Goal: Task Accomplishment & Management: Manage account settings

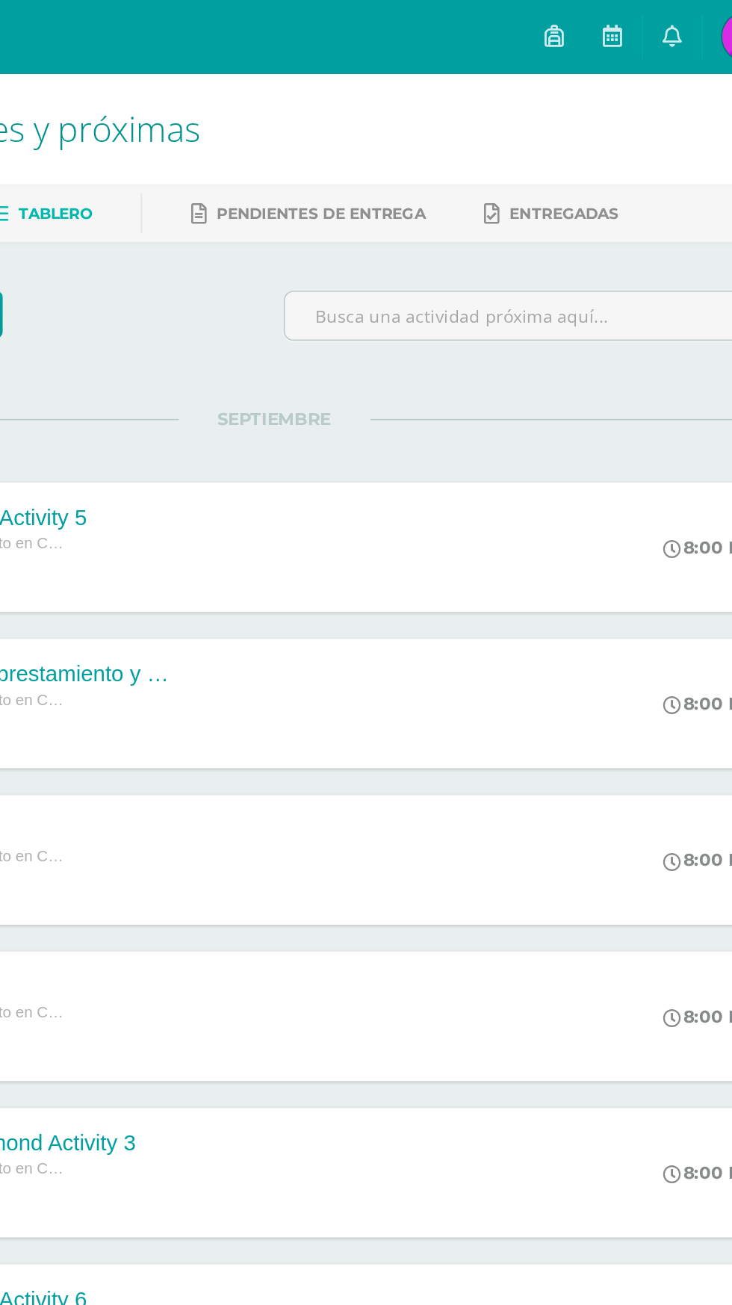
click at [555, 22] on link at bounding box center [537, 22] width 36 height 45
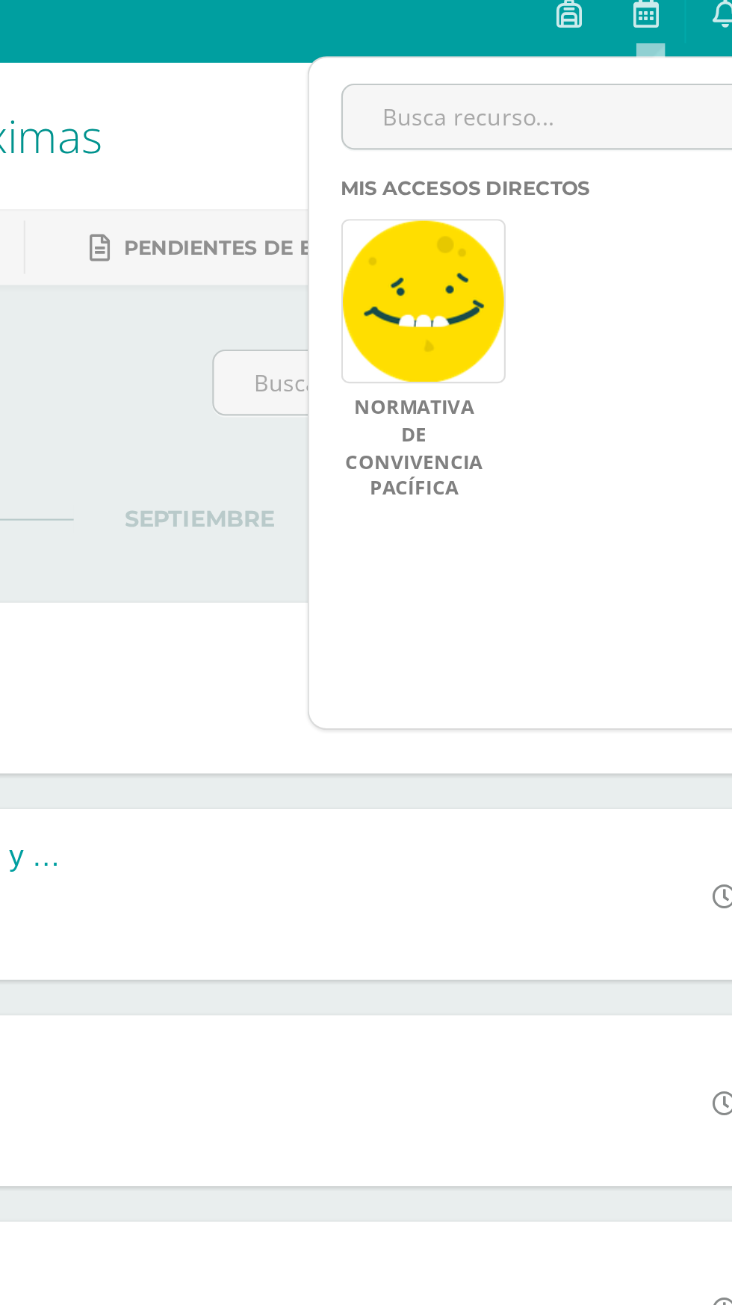
click at [555, 21] on link at bounding box center [537, 22] width 36 height 45
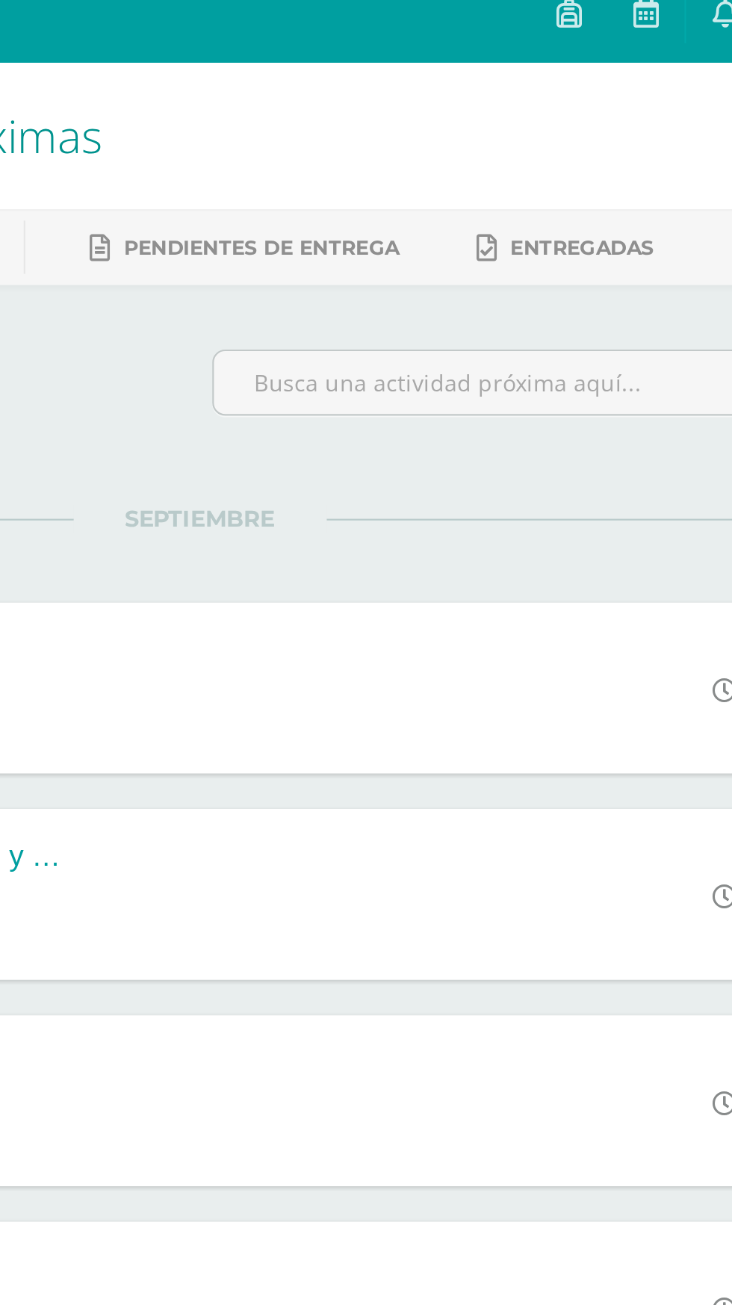
click at [579, 28] on icon at bounding box center [573, 21] width 12 height 13
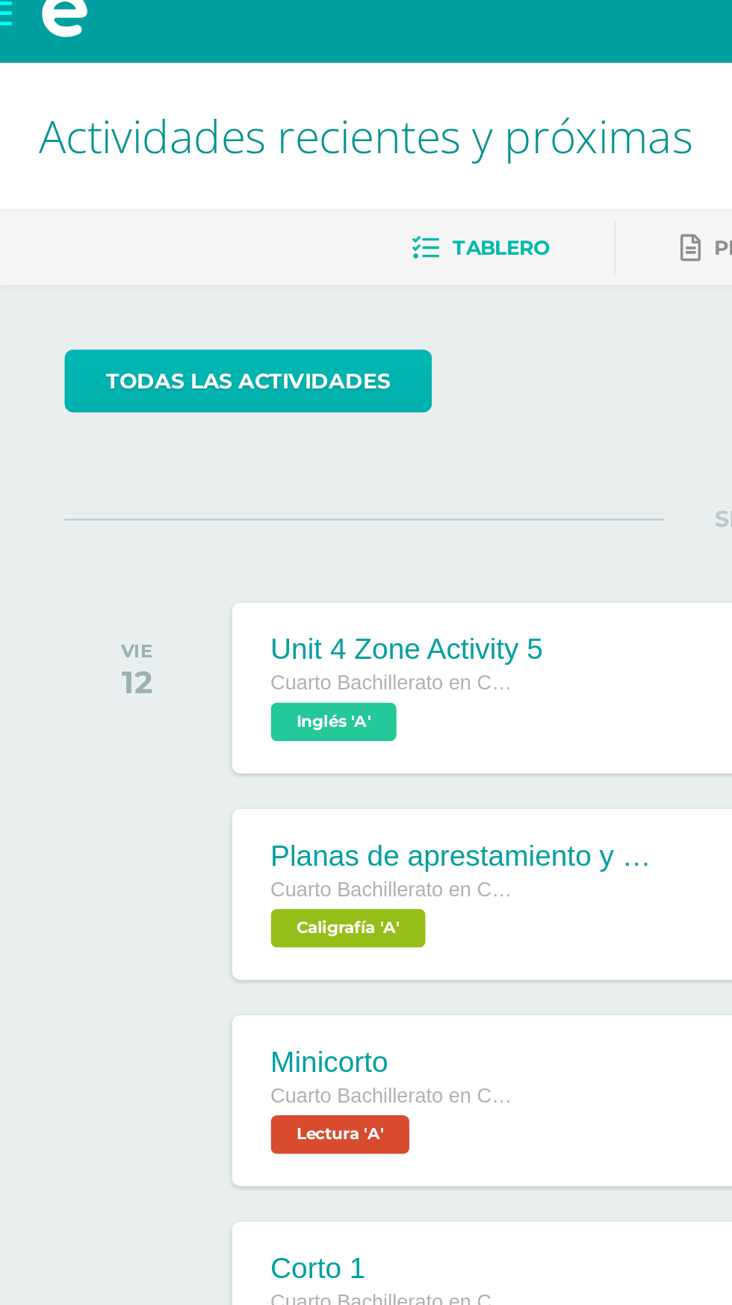
click at [78, 191] on link "todas las Actividades" at bounding box center [115, 192] width 170 height 29
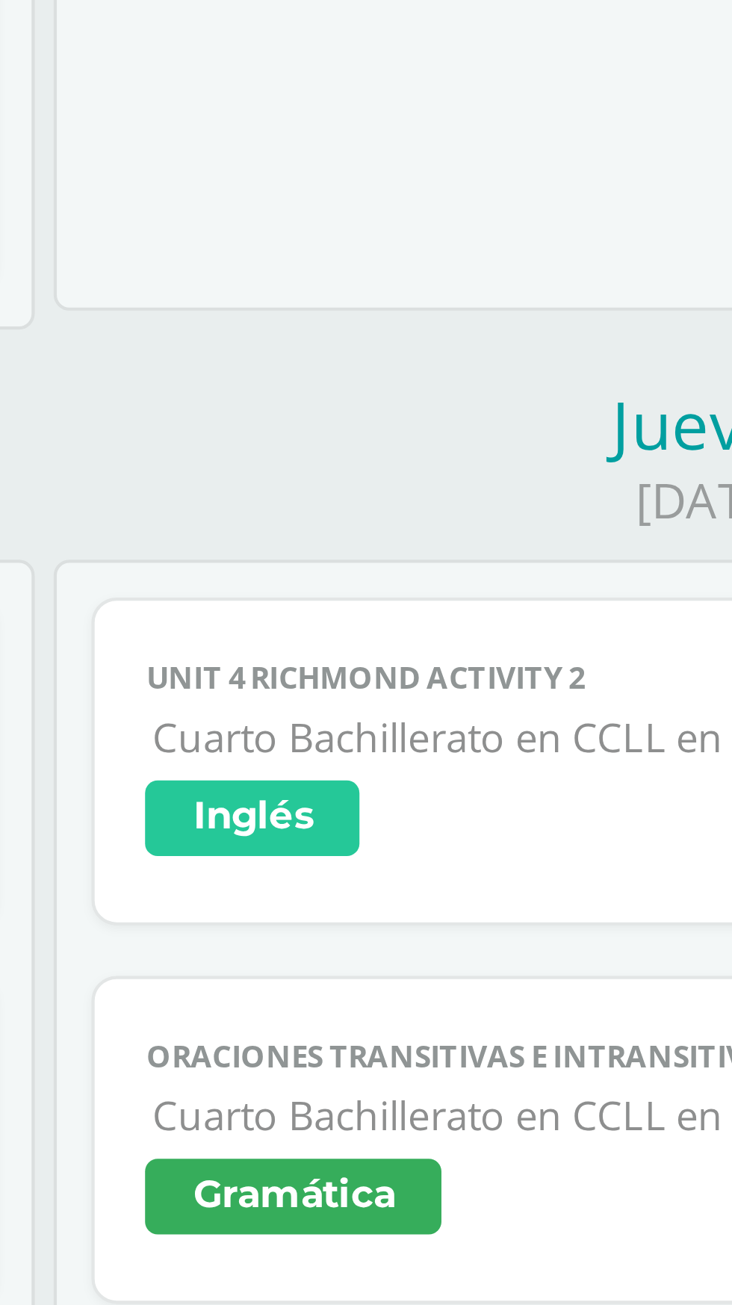
click at [468, 796] on div "Unit 4 Richmond Activity 2 Inglés Cargando contenido Unit 4 Richmond Activity 2…" at bounding box center [524, 1021] width 312 height 451
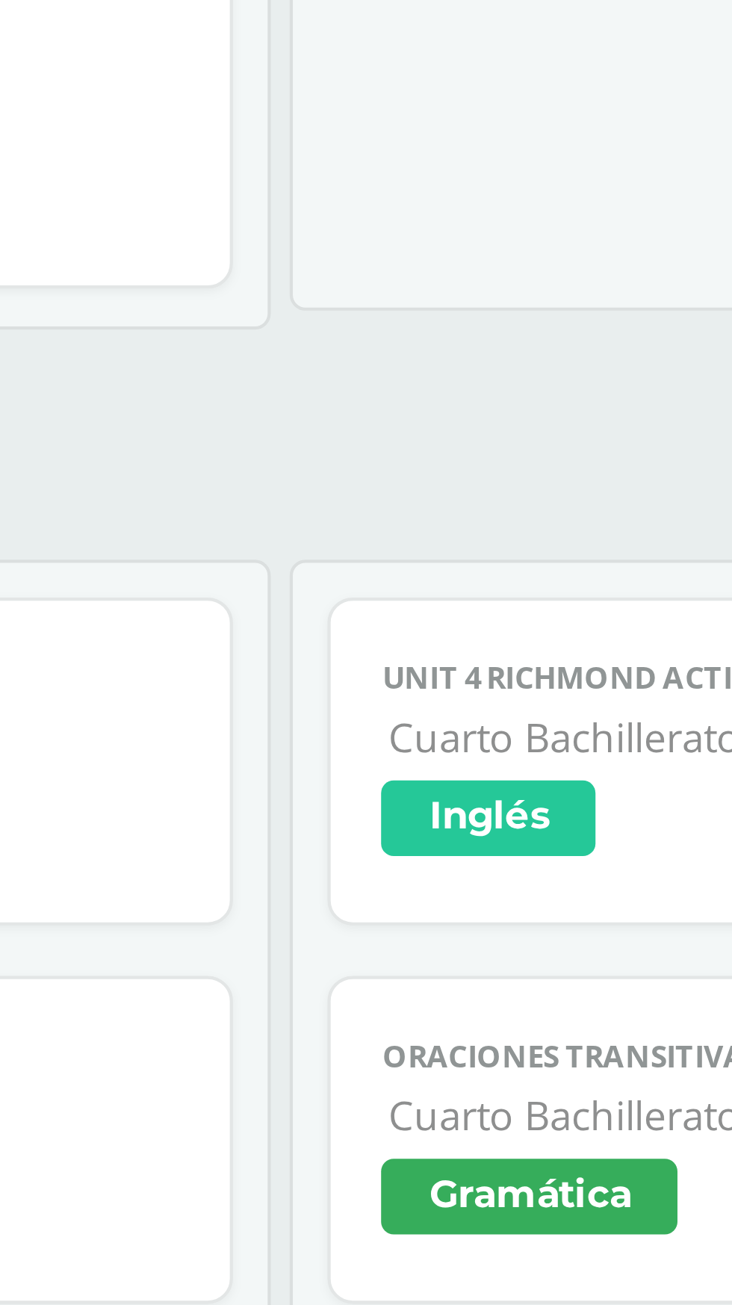
click at [410, 852] on span "Inglés" at bounding box center [415, 858] width 51 height 18
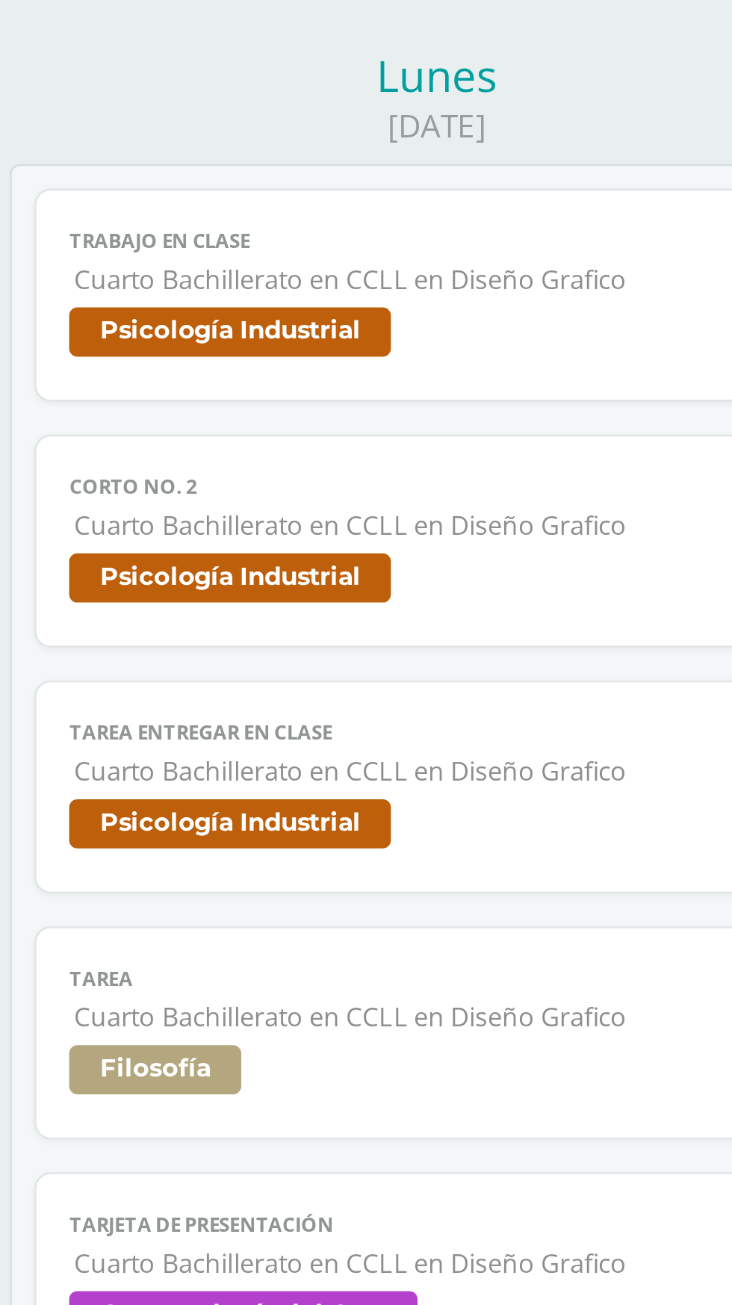
click at [252, 308] on link "Trabajo en clase Cuarto Bachillerato en CCLL en Diseño Grafico Psicología Indus…" at bounding box center [207, 335] width 293 height 78
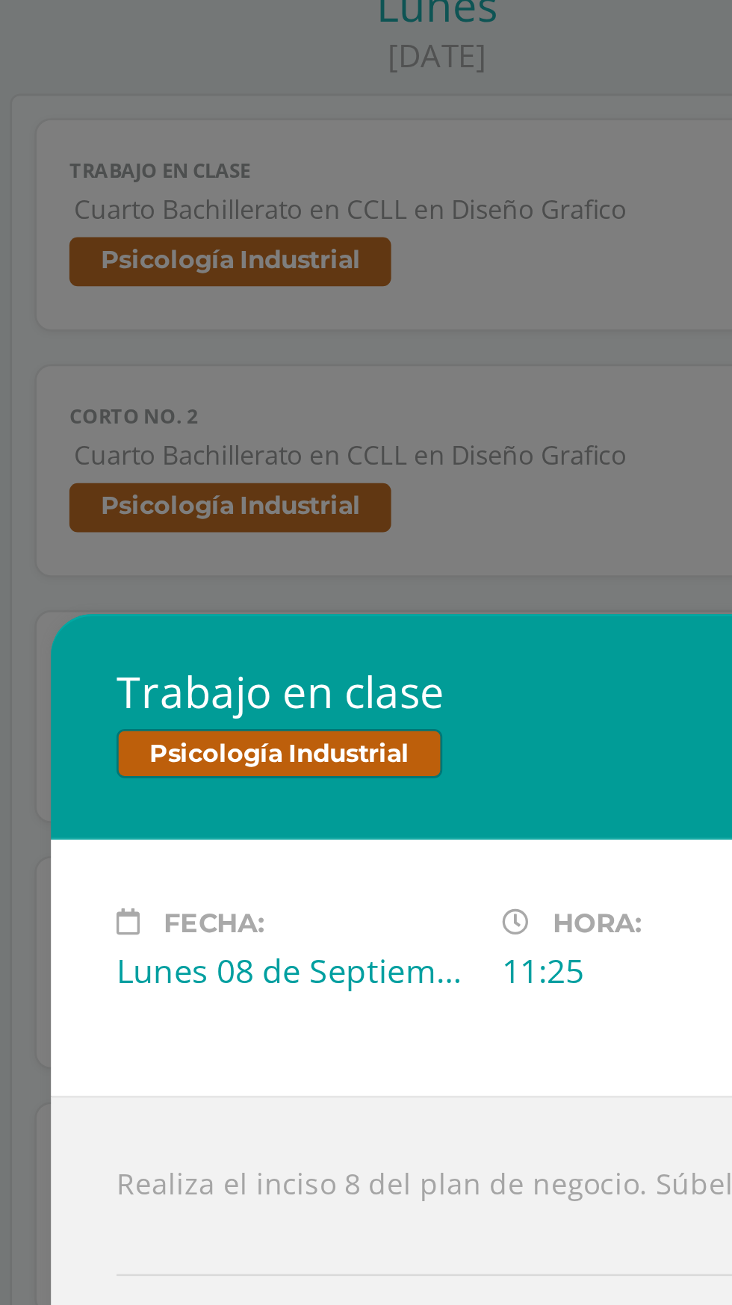
click at [284, 460] on div "Trabajo en clase Psicología Industrial Fecha: [DATE] Hora: 11:25 División: zona" at bounding box center [366, 652] width 732 height 1305
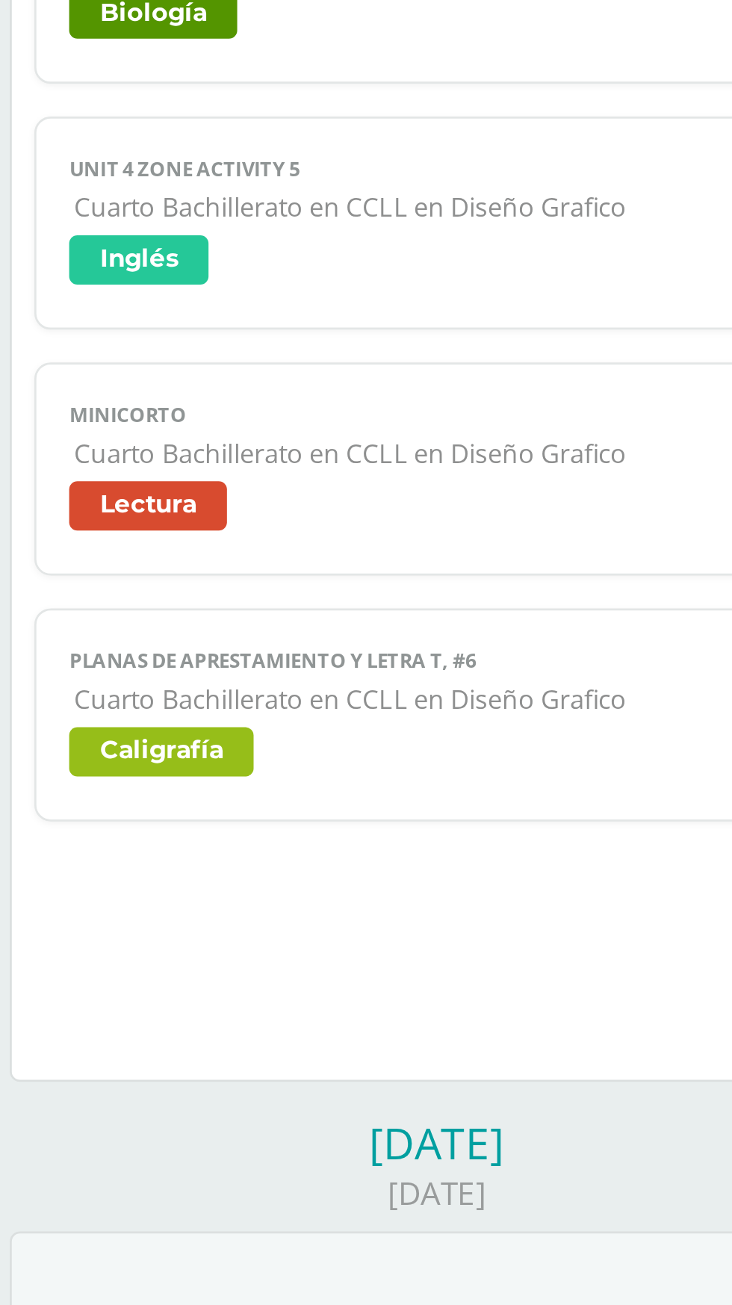
scroll to position [774, 0]
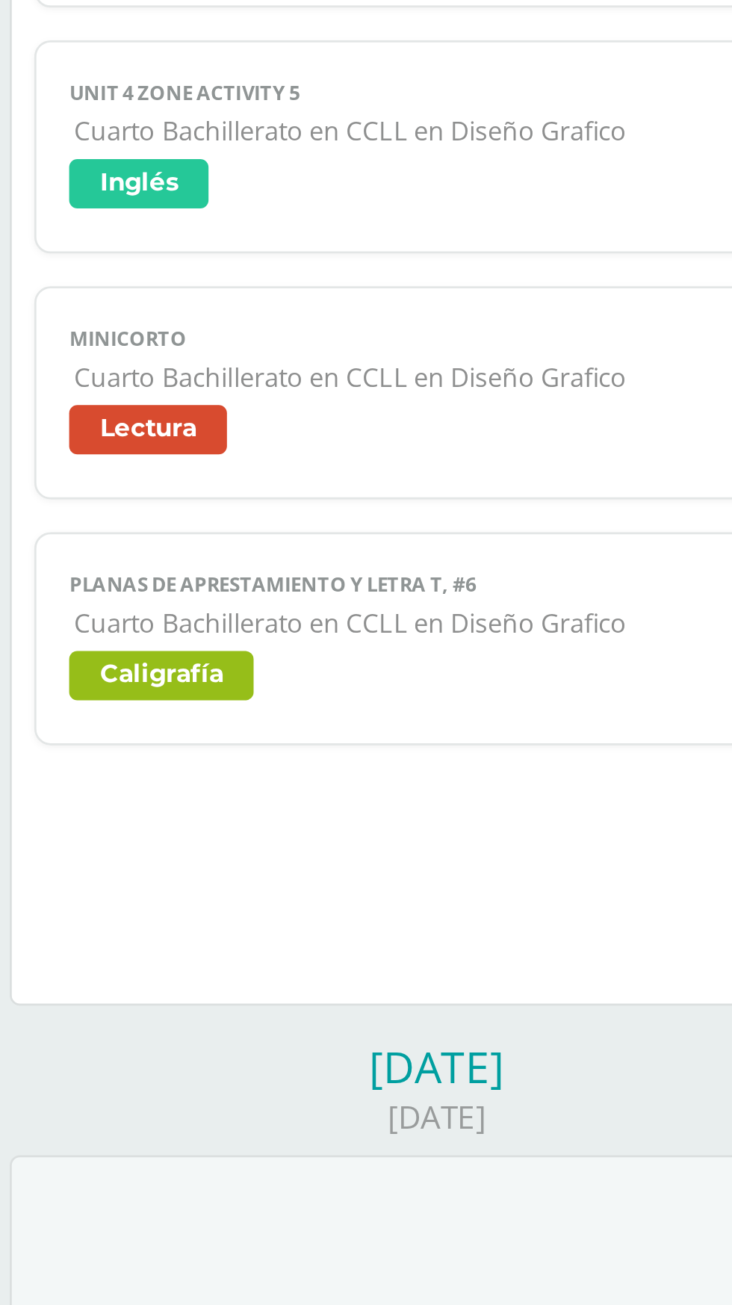
click at [99, 852] on span "Caligrafía" at bounding box center [107, 861] width 67 height 18
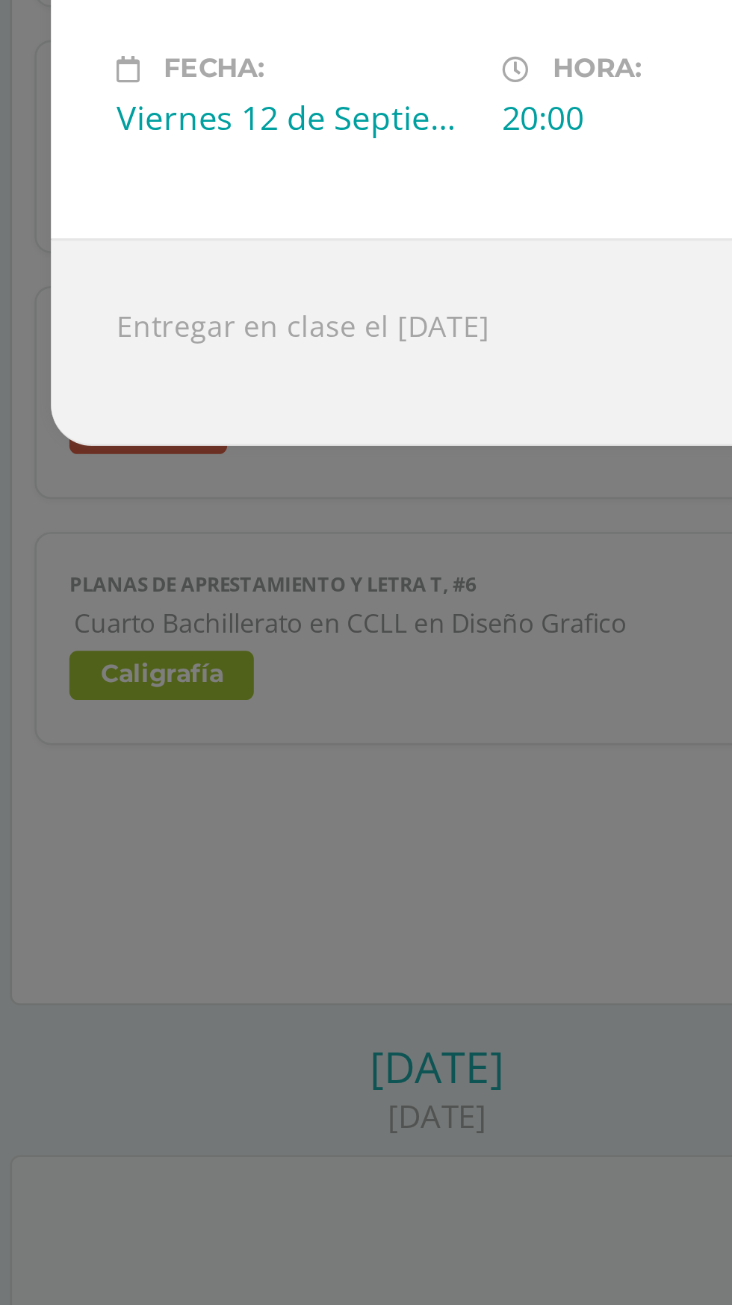
click at [109, 666] on div "Fecha: Viernes 12 de Septiembre" at bounding box center [155, 650] width 129 height 32
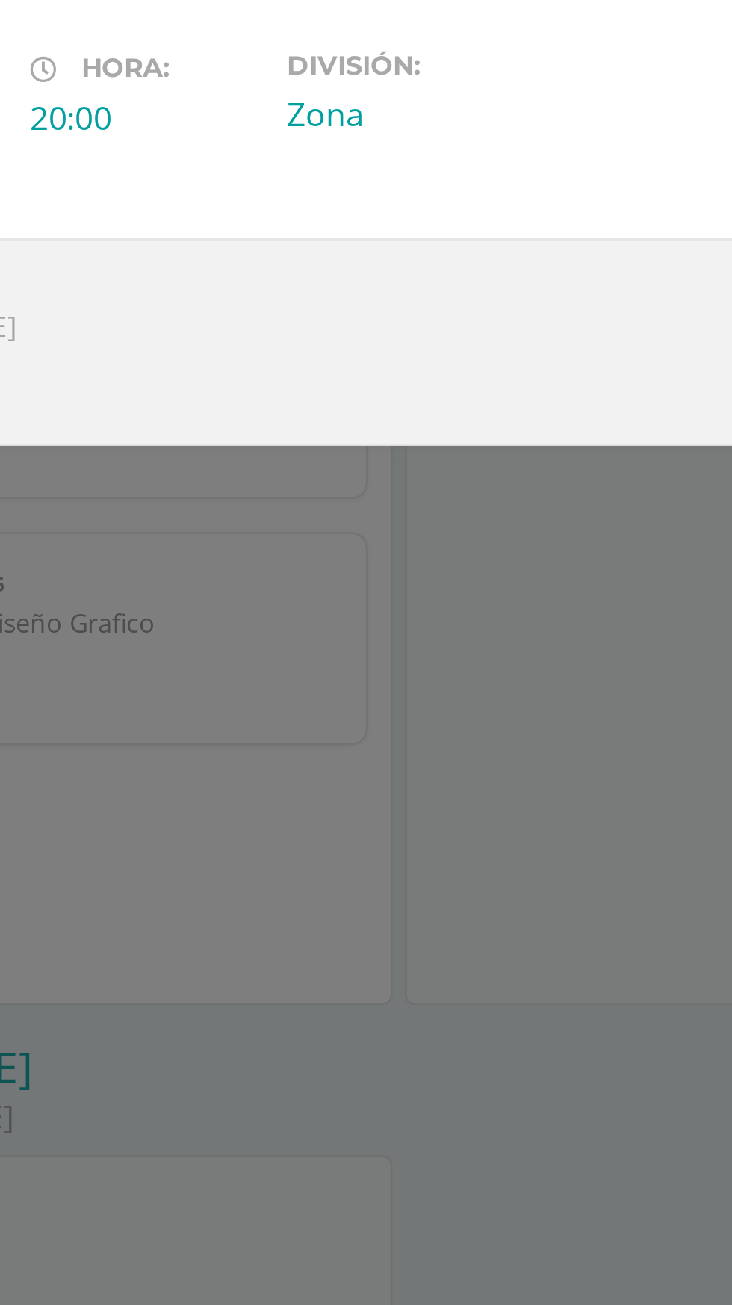
click at [333, 645] on label "División:" at bounding box center [389, 639] width 129 height 11
click at [337, 665] on div "Zona" at bounding box center [389, 656] width 129 height 16
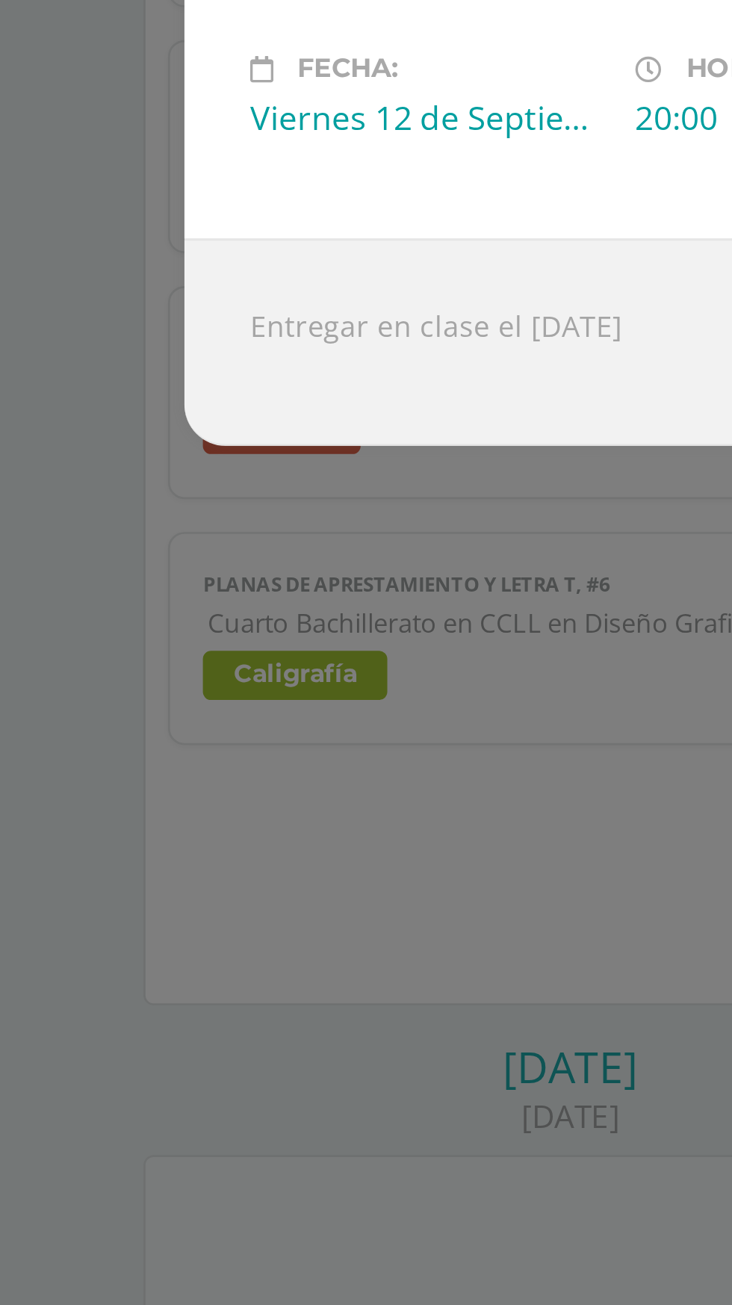
click at [111, 666] on div "Fecha: Viernes 12 de Septiembre" at bounding box center [155, 650] width 129 height 32
click at [108, 666] on div "Viernes 12 de Septiembre" at bounding box center [155, 658] width 129 height 16
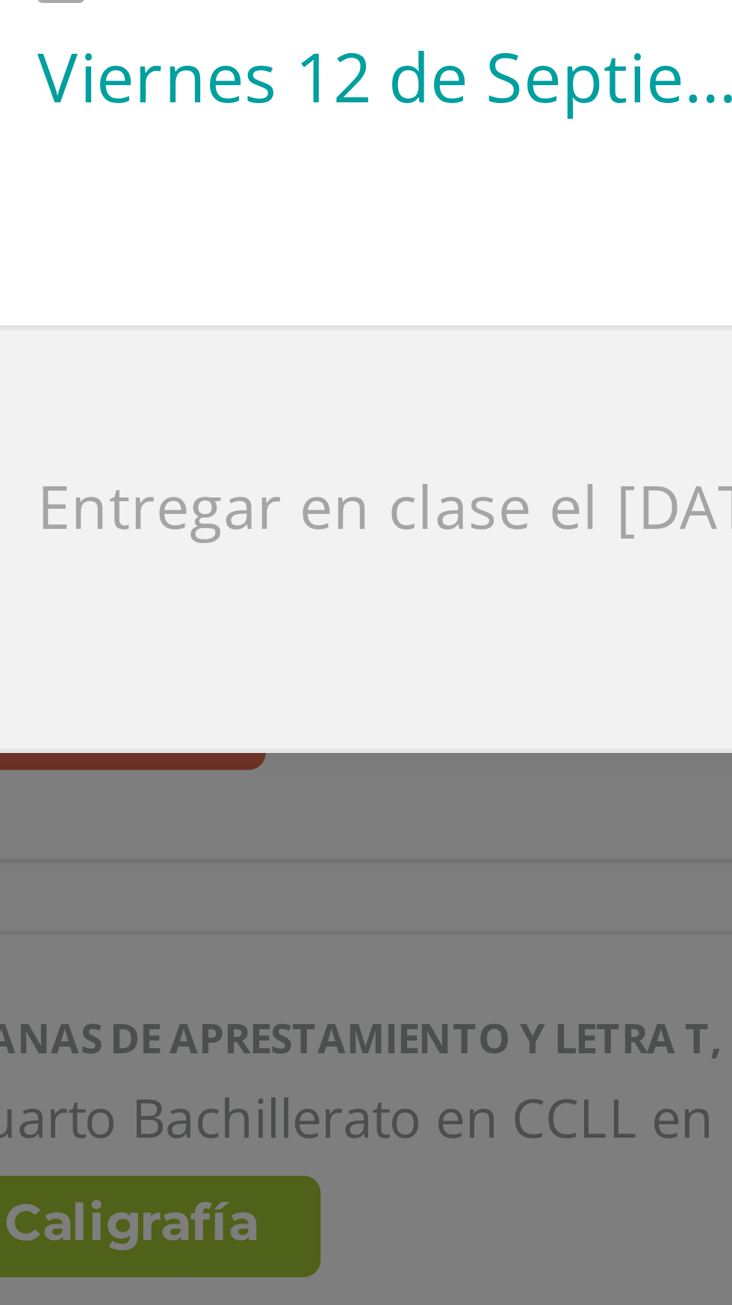
click at [177, 672] on div "Fecha: Viernes 12 de Septiembre Hora: 20:00 División: Zona" at bounding box center [366, 656] width 598 height 92
click at [129, 666] on div "Viernes 12 de Septiembre" at bounding box center [155, 658] width 129 height 16
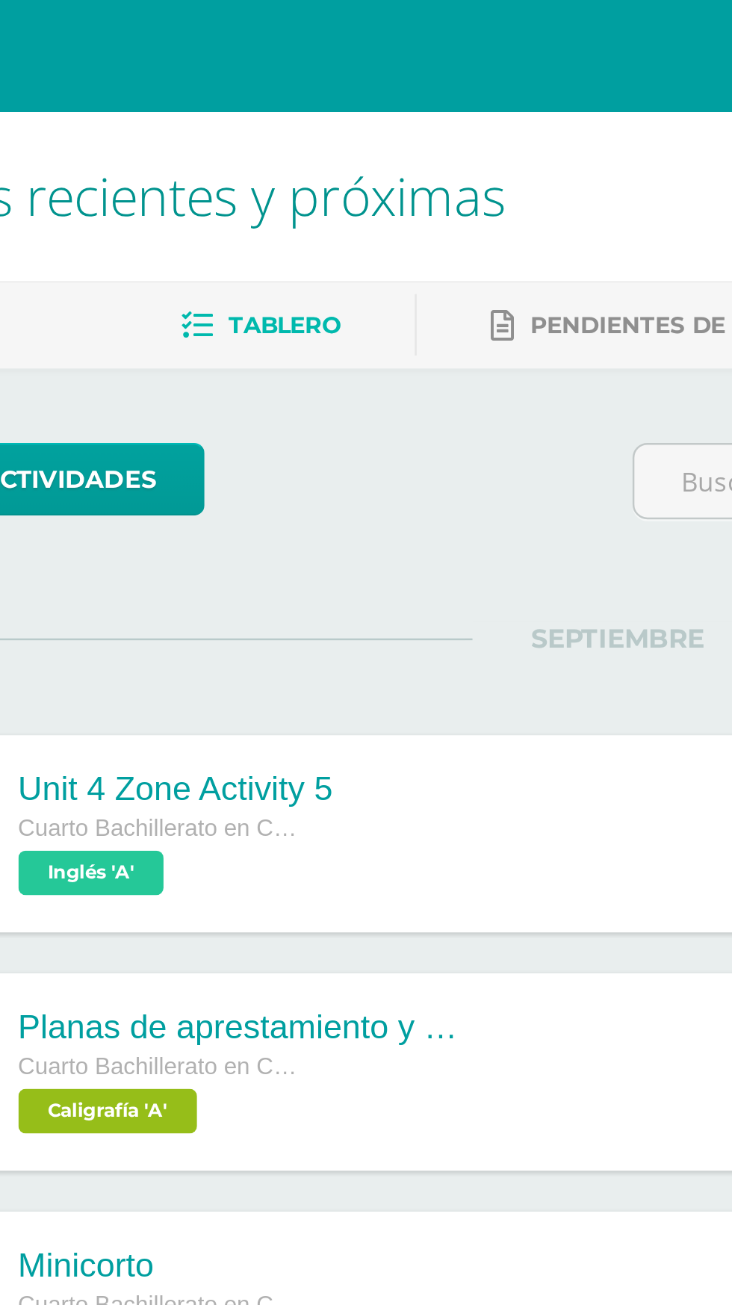
click at [361, 134] on span "Pendientes de entrega" at bounding box center [395, 130] width 128 height 11
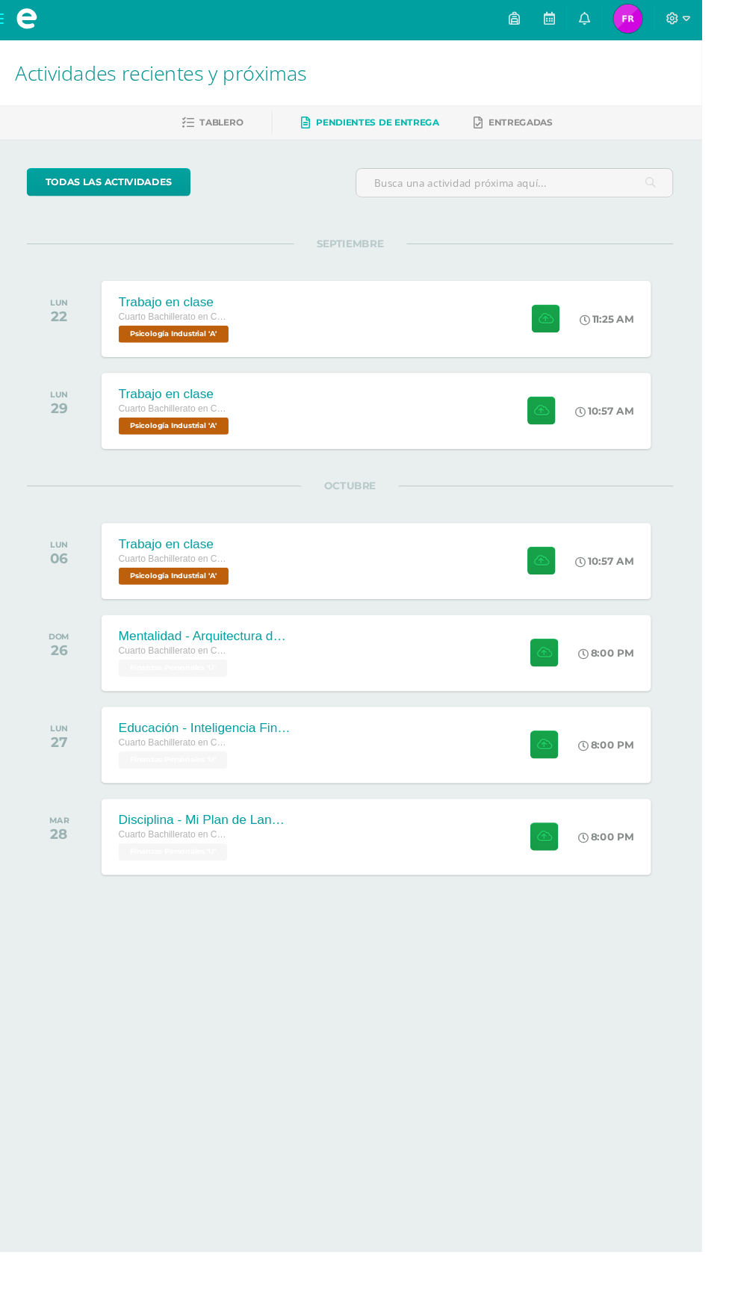
click at [481, 196] on input "text" at bounding box center [537, 193] width 329 height 29
click at [385, 131] on span "Pendientes de entrega" at bounding box center [395, 130] width 128 height 11
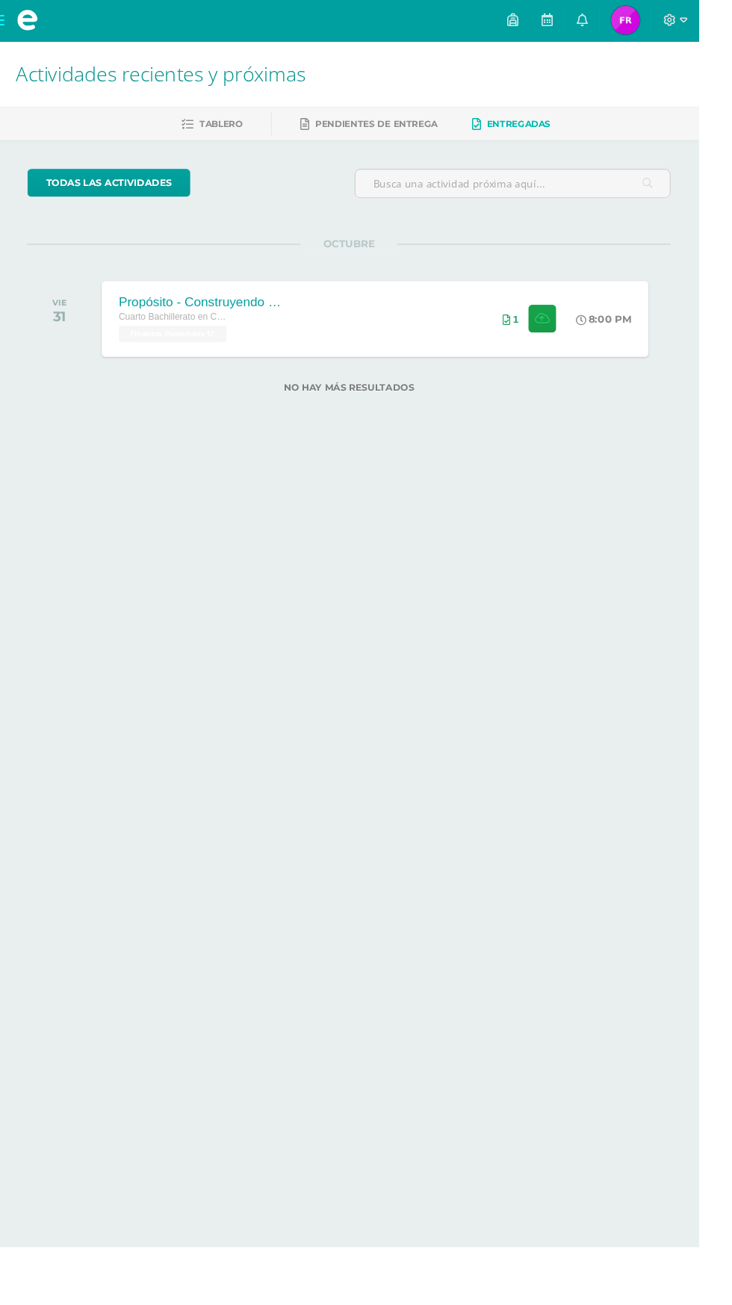
click at [508, 204] on input "text" at bounding box center [537, 193] width 329 height 29
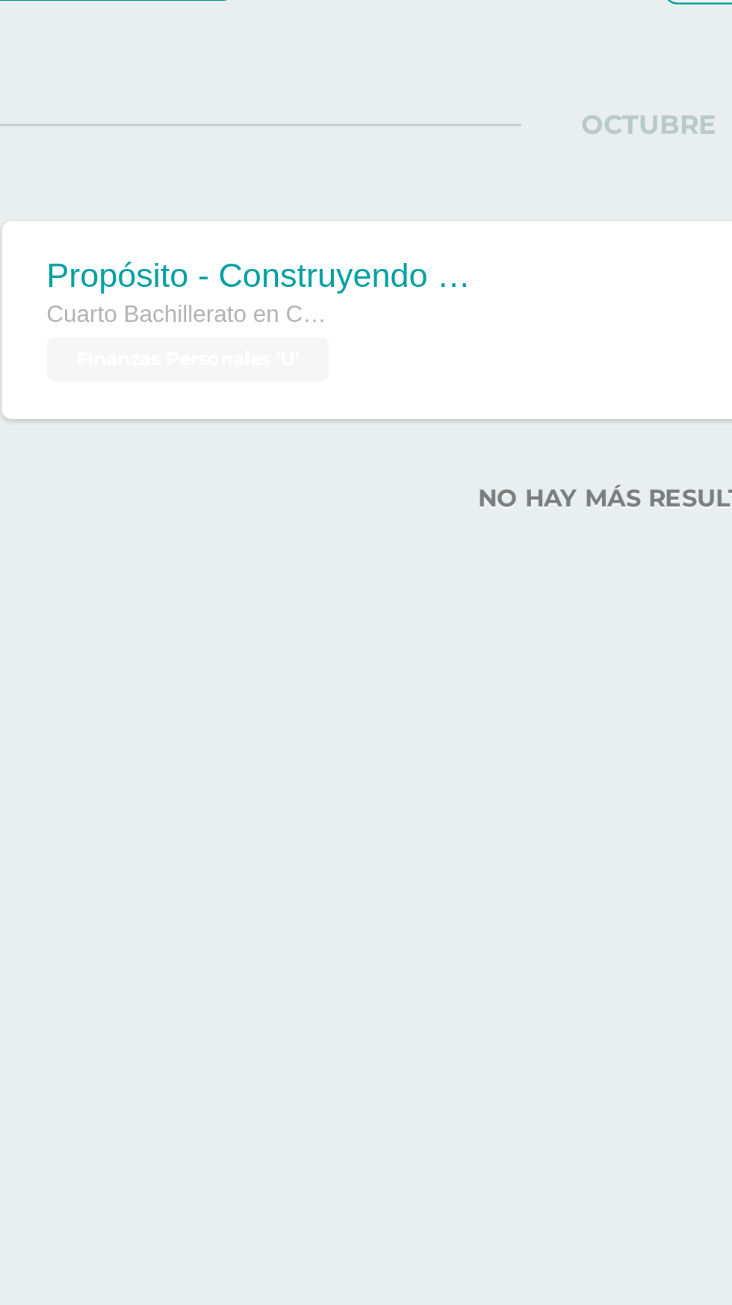
click at [297, 261] on div "OCTUBRE VIE 31 Propósito - Construyendo Mi Legado Cuarto Bachillerato en CCLL e…" at bounding box center [366, 316] width 672 height 120
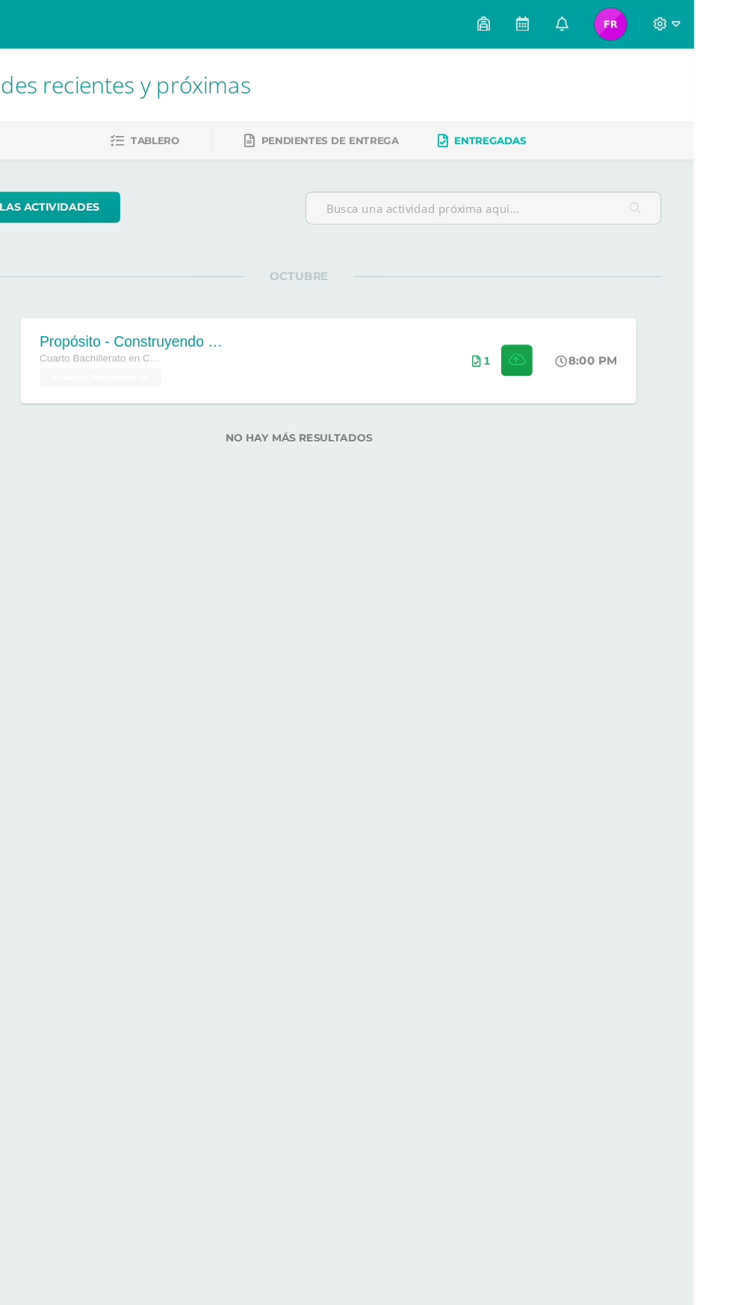
click at [708, 25] on icon at bounding box center [701, 22] width 13 height 13
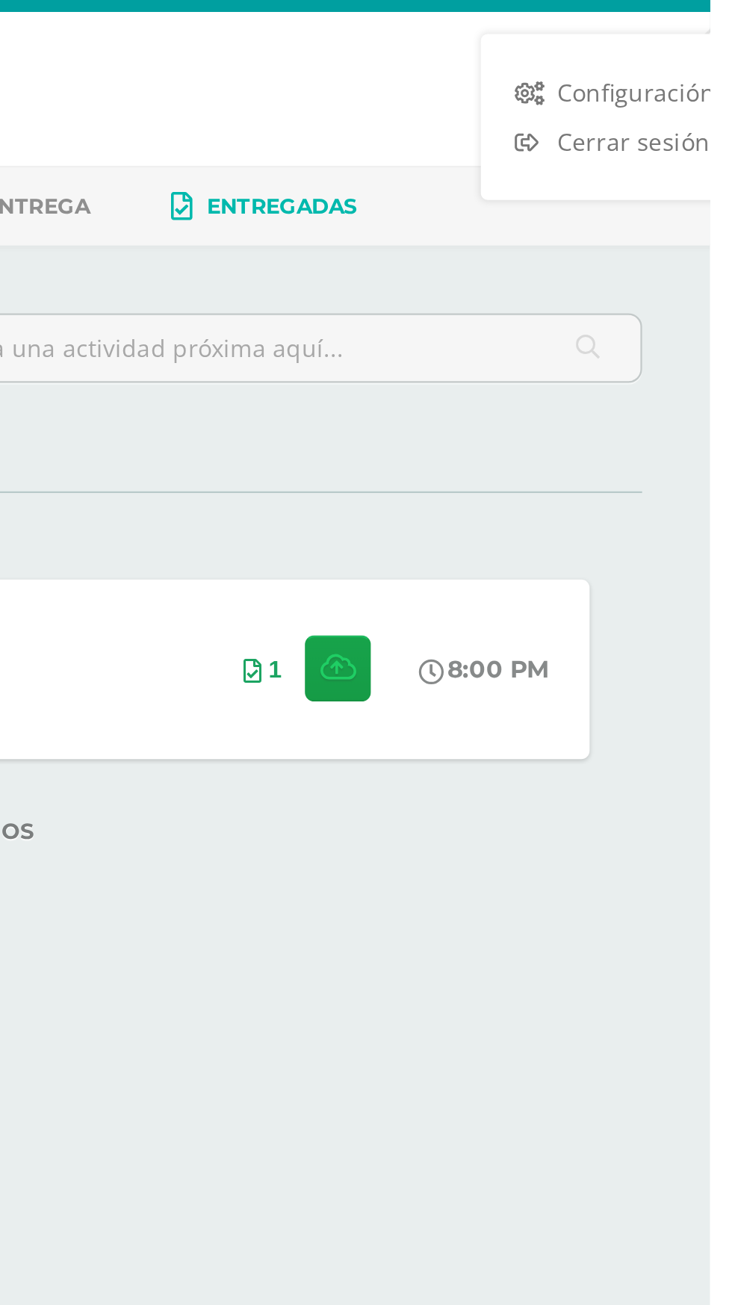
click at [728, 72] on link "Configuración" at bounding box center [690, 80] width 118 height 22
click at [702, 282] on div "OCTUBRE VIE 31 Propósito - Construyendo Mi Legado Cuarto Bachillerato en CCLL e…" at bounding box center [366, 316] width 672 height 120
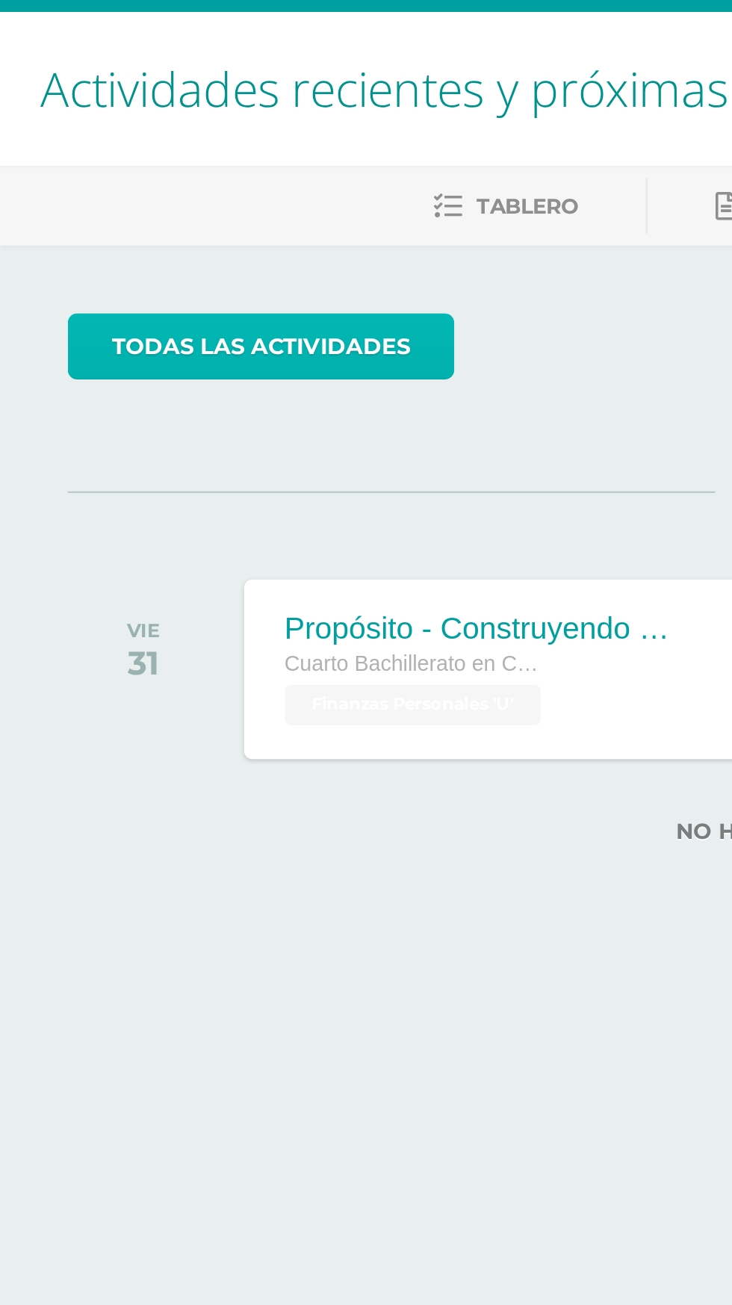
click at [100, 190] on link "todas las Actividades" at bounding box center [115, 192] width 170 height 29
